Goal: Navigation & Orientation: Go to known website

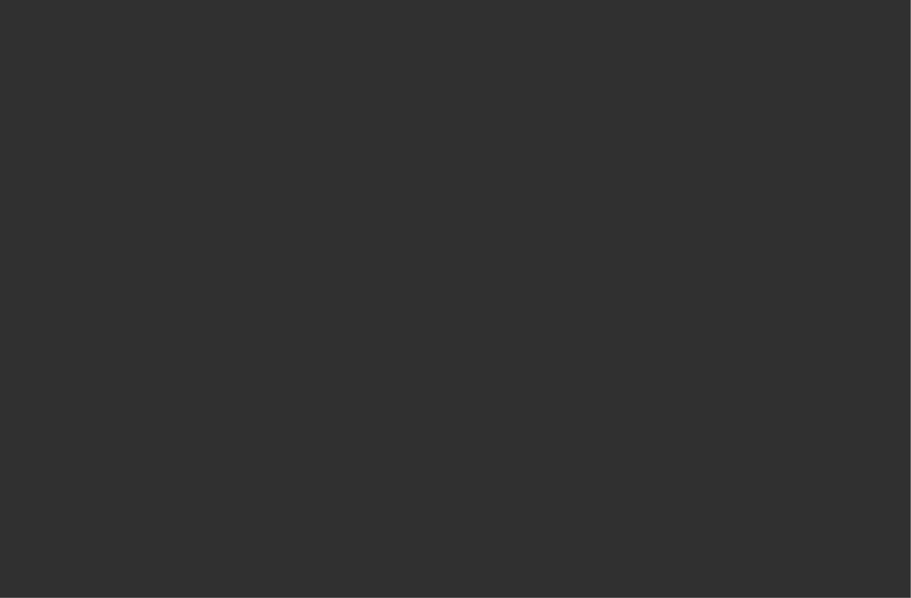
click at [250, 25] on html at bounding box center [455, 12] width 911 height 25
